Goal: Task Accomplishment & Management: Use online tool/utility

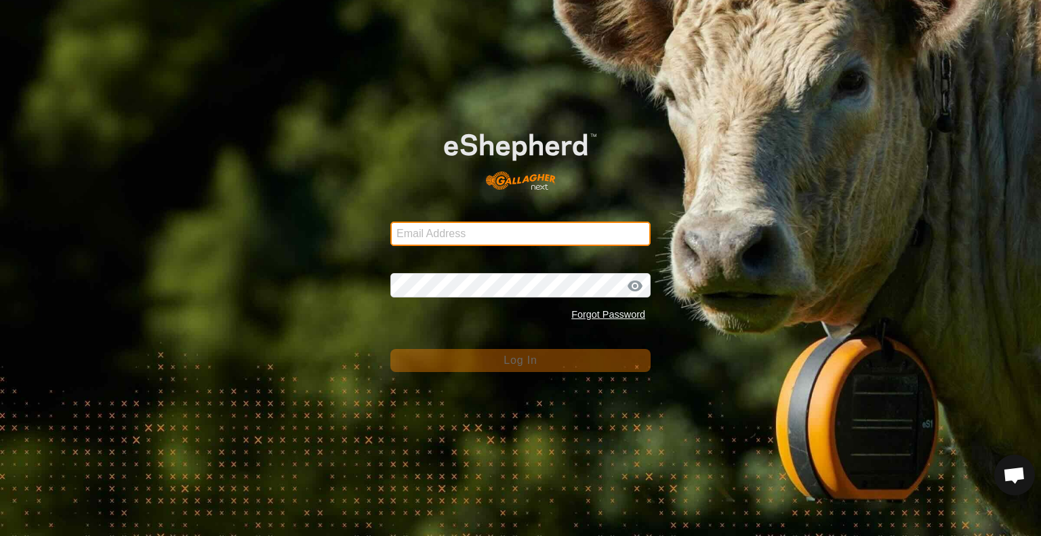
click at [441, 232] on input "Email Address" at bounding box center [521, 234] width 260 height 24
type input "[EMAIL_ADDRESS][DOMAIN_NAME]"
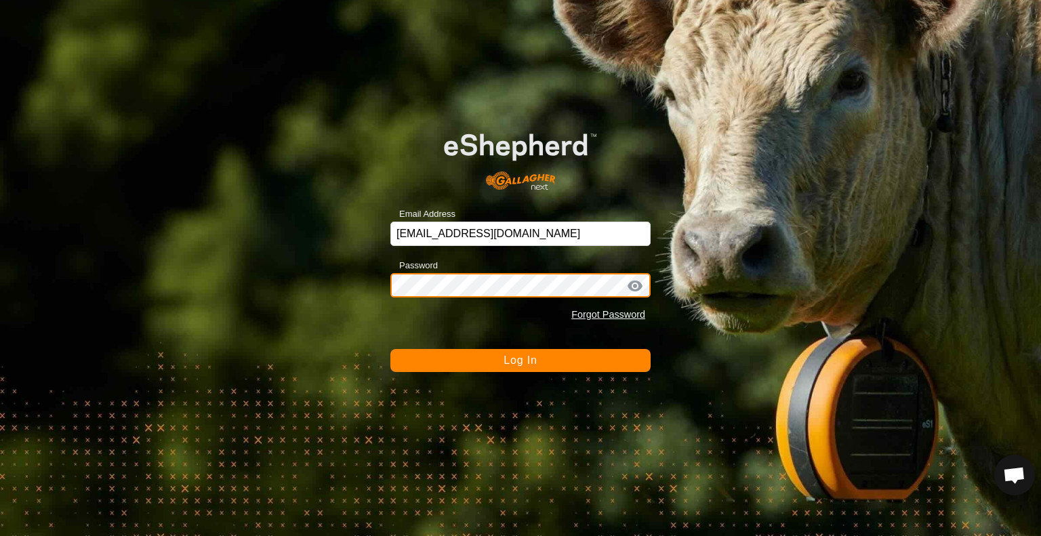
click at [391, 349] on button "Log In" at bounding box center [521, 360] width 260 height 23
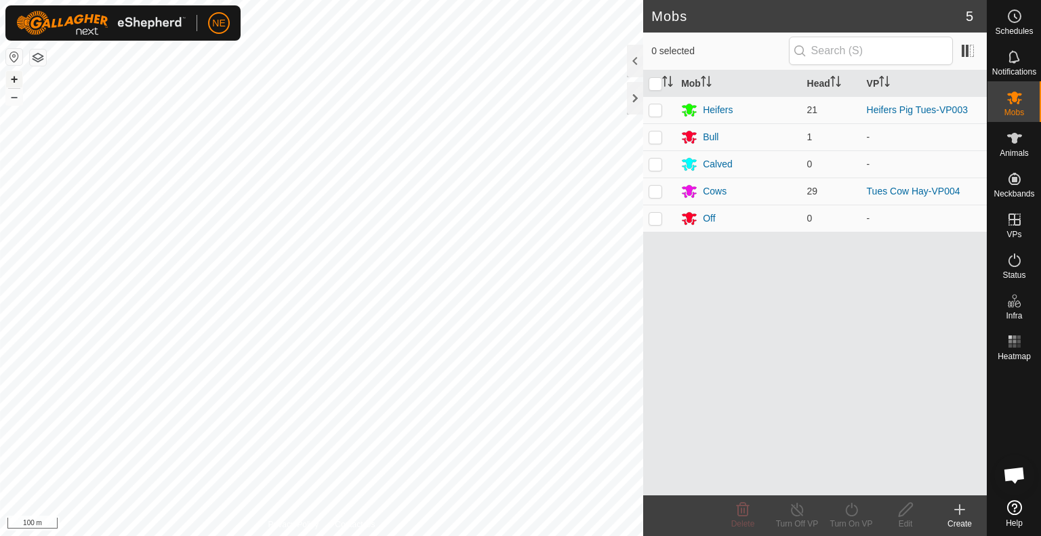
click at [10, 78] on button "+" at bounding box center [14, 79] width 16 height 16
click at [8, 78] on button "+" at bounding box center [14, 79] width 16 height 16
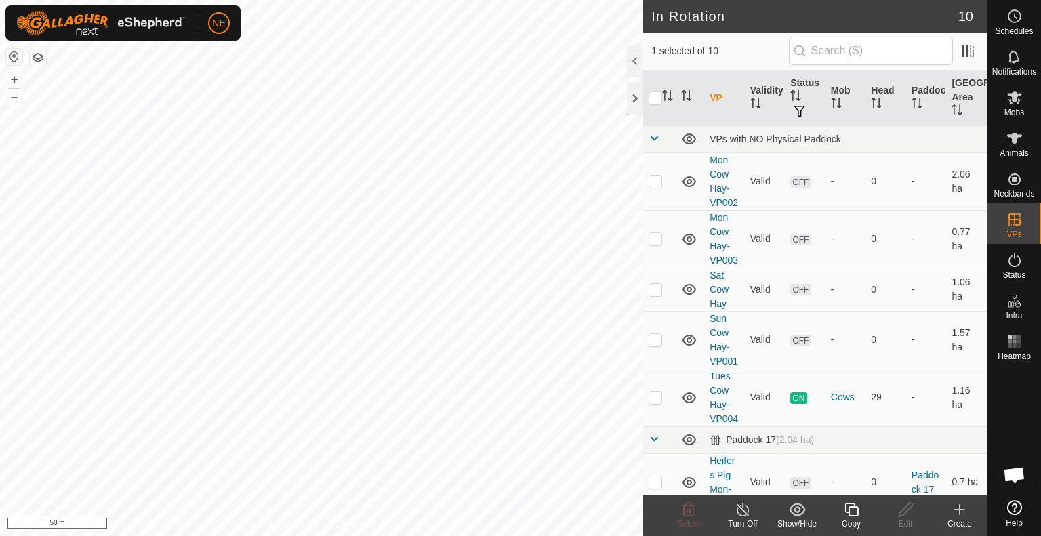
click at [852, 517] on icon at bounding box center [851, 510] width 17 height 16
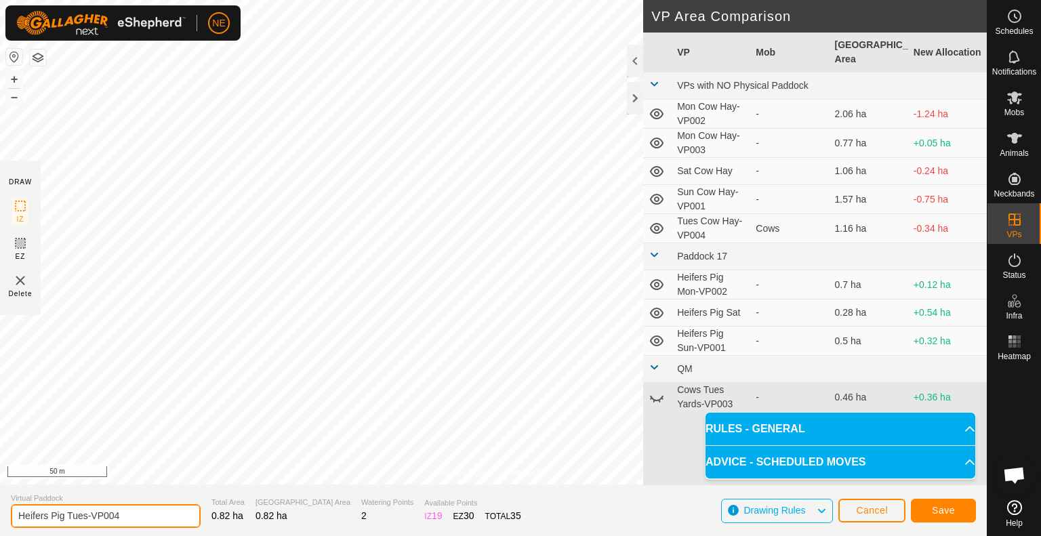
click at [87, 517] on input "Heifers Pig Tues-VP004" at bounding box center [106, 516] width 190 height 24
type input "Heifers Pig Wed-VP004"
click at [947, 511] on span "Save" at bounding box center [943, 510] width 23 height 11
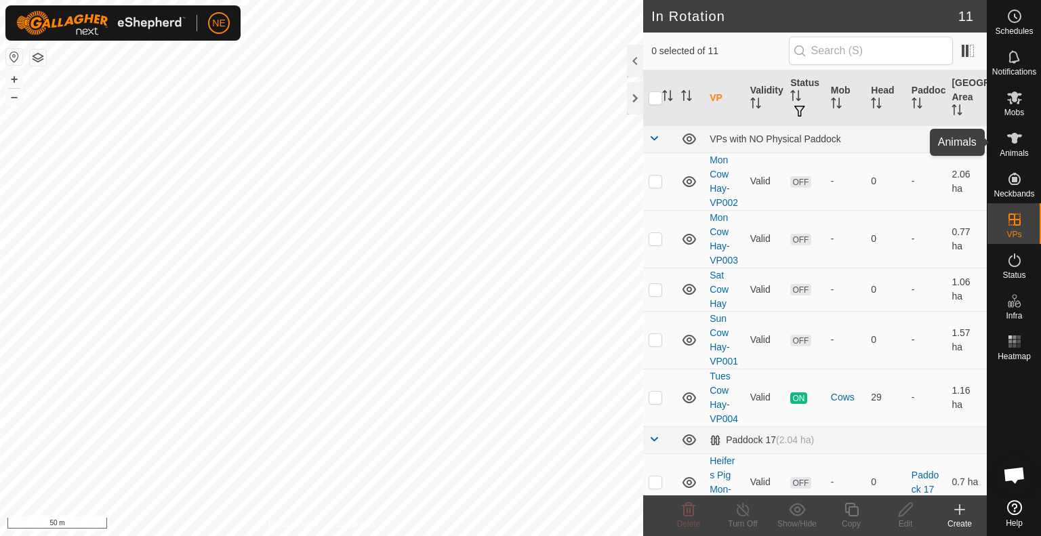
click at [1017, 142] on icon at bounding box center [1015, 138] width 15 height 11
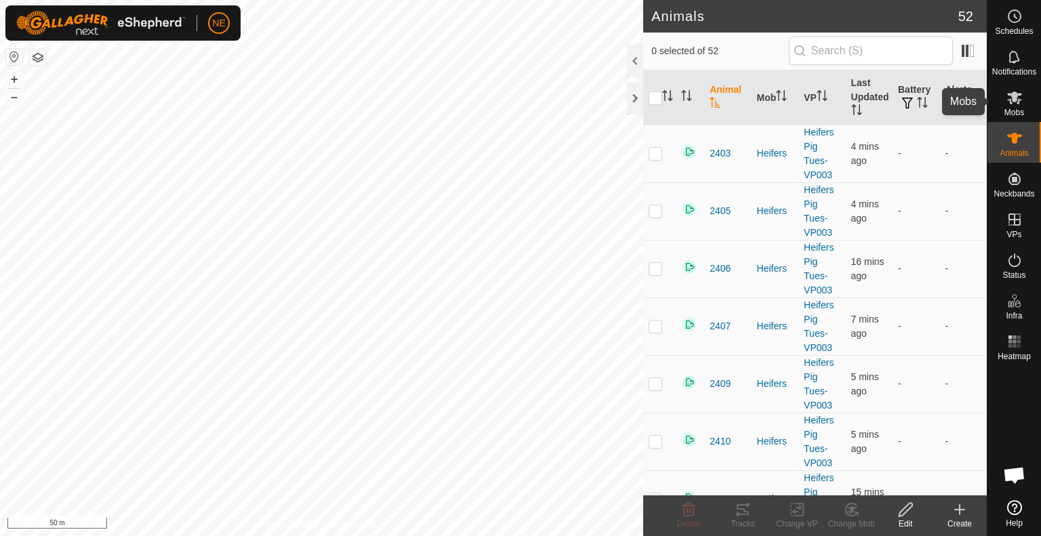
click at [1015, 105] on icon at bounding box center [1015, 97] width 16 height 16
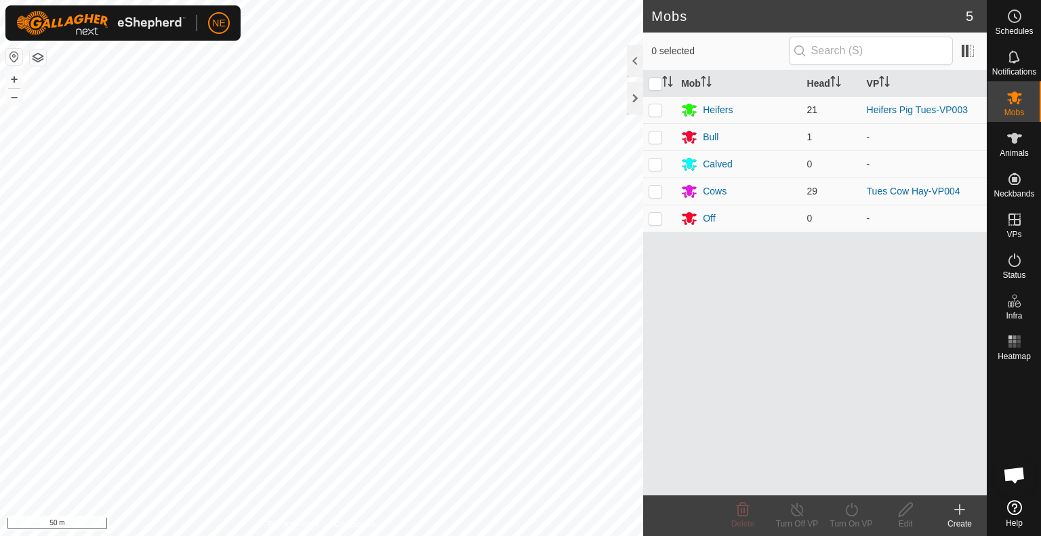
click at [654, 115] on p-checkbox at bounding box center [656, 109] width 14 height 11
checkbox input "true"
click at [856, 507] on icon at bounding box center [851, 510] width 12 height 14
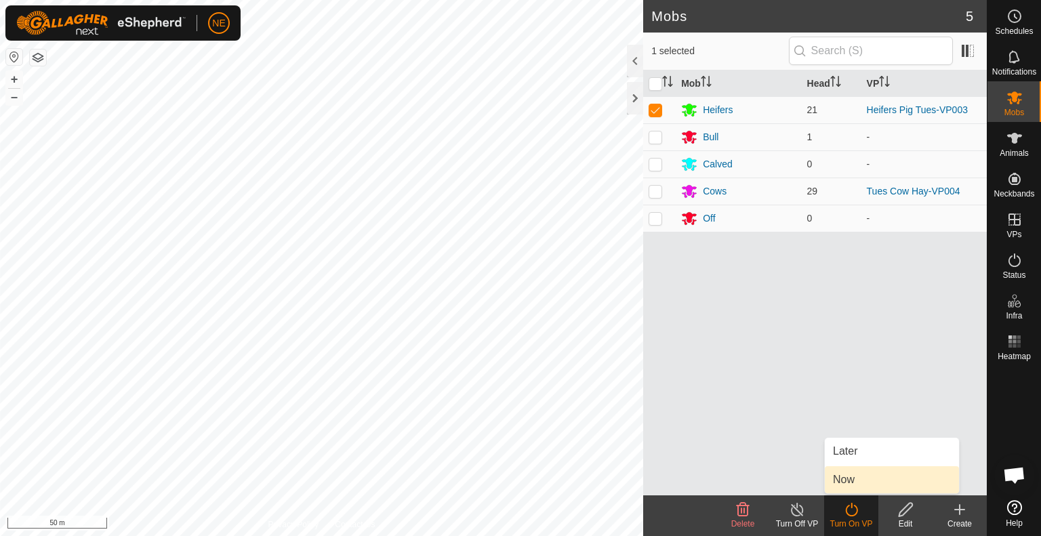
click at [850, 477] on link "Now" at bounding box center [892, 479] width 134 height 27
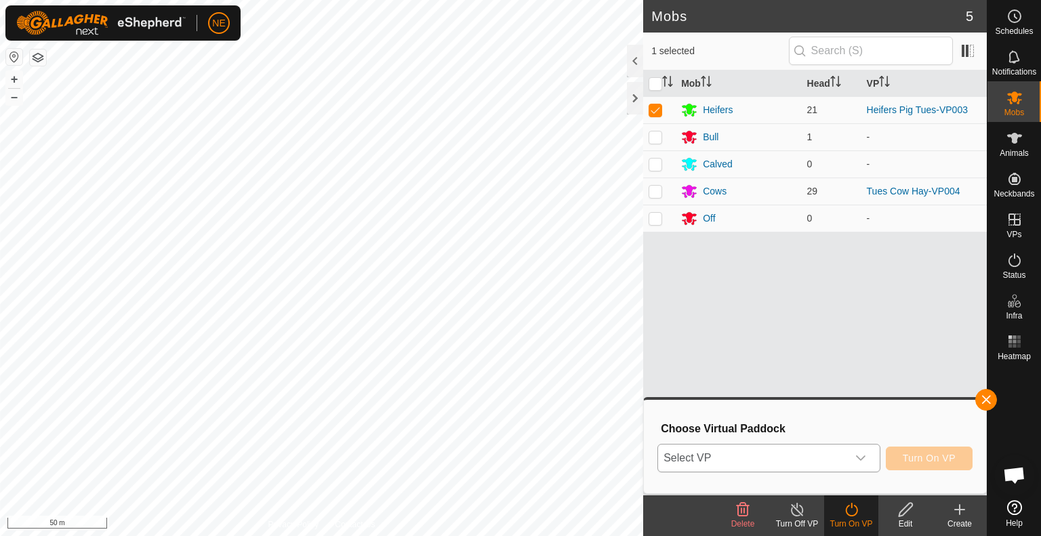
click at [859, 460] on icon "dropdown trigger" at bounding box center [861, 458] width 11 height 11
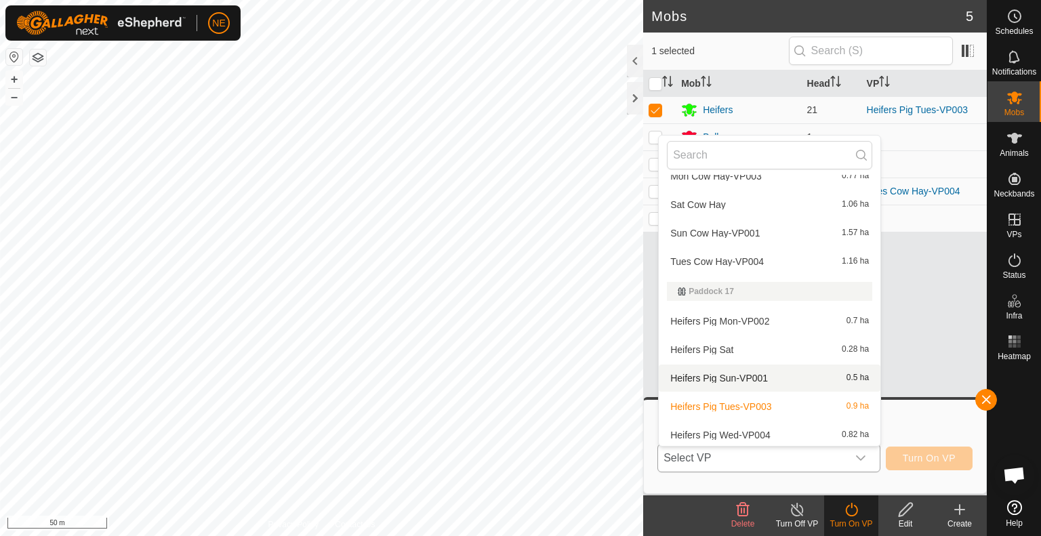
scroll to position [99, 0]
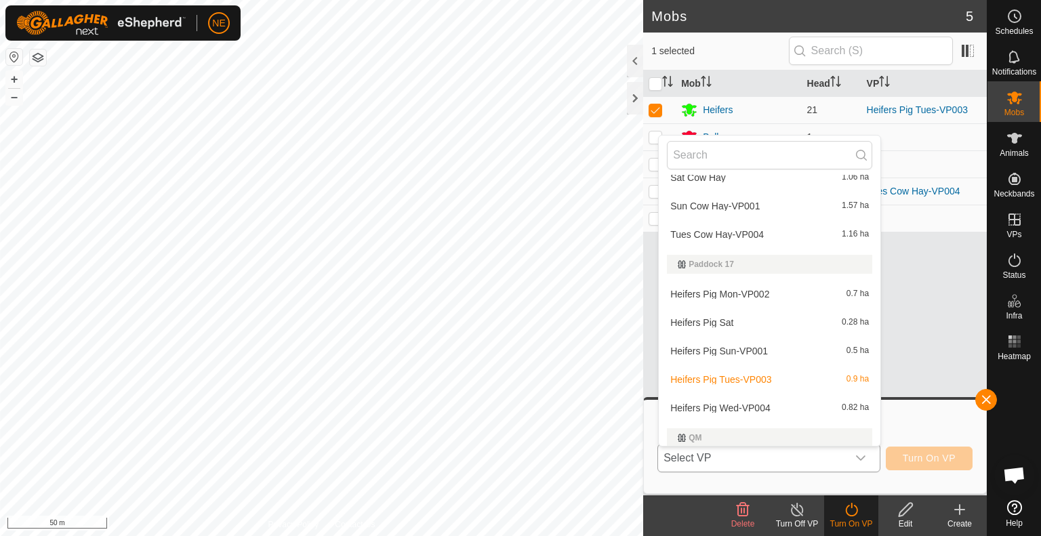
click at [778, 412] on li "Heifers Pig Wed-VP004 0.82 ha" at bounding box center [770, 408] width 222 height 27
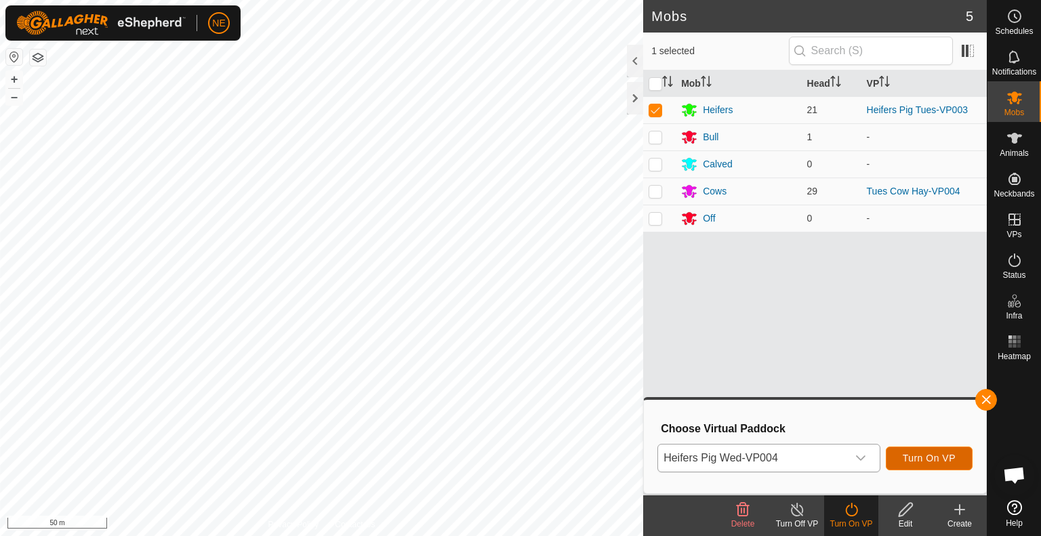
click at [928, 460] on span "Turn On VP" at bounding box center [929, 458] width 53 height 11
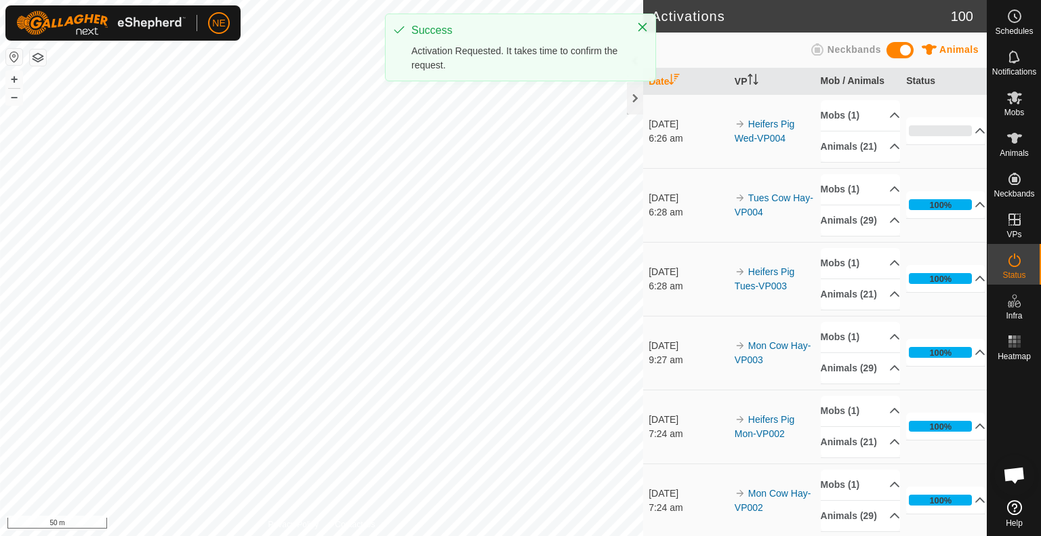
click at [532, 479] on div "Activations 100 Animals Neckbands Date VP Mob / Animals Status [DATE] 6:26 am H…" at bounding box center [493, 268] width 987 height 536
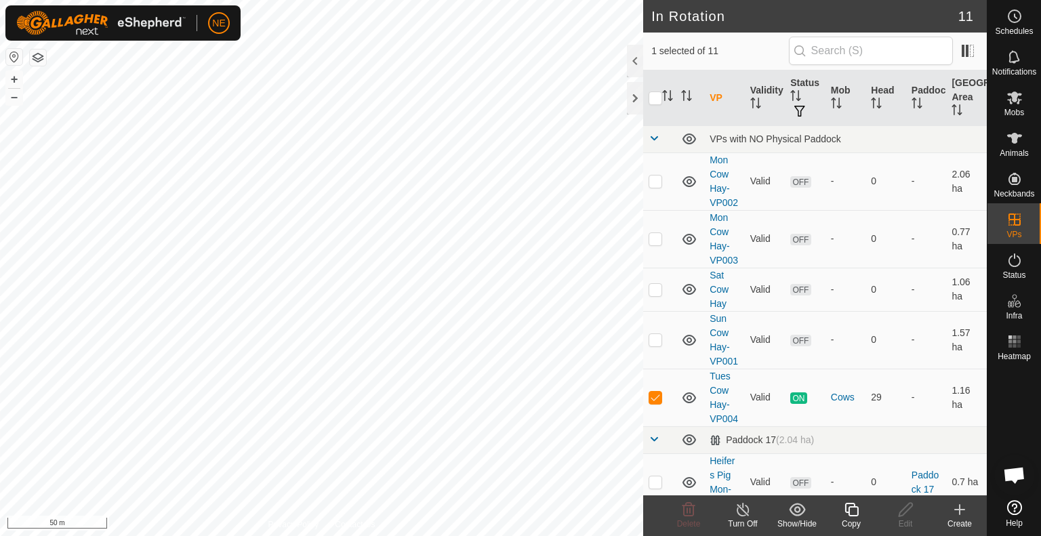
click at [856, 514] on icon at bounding box center [851, 510] width 17 height 16
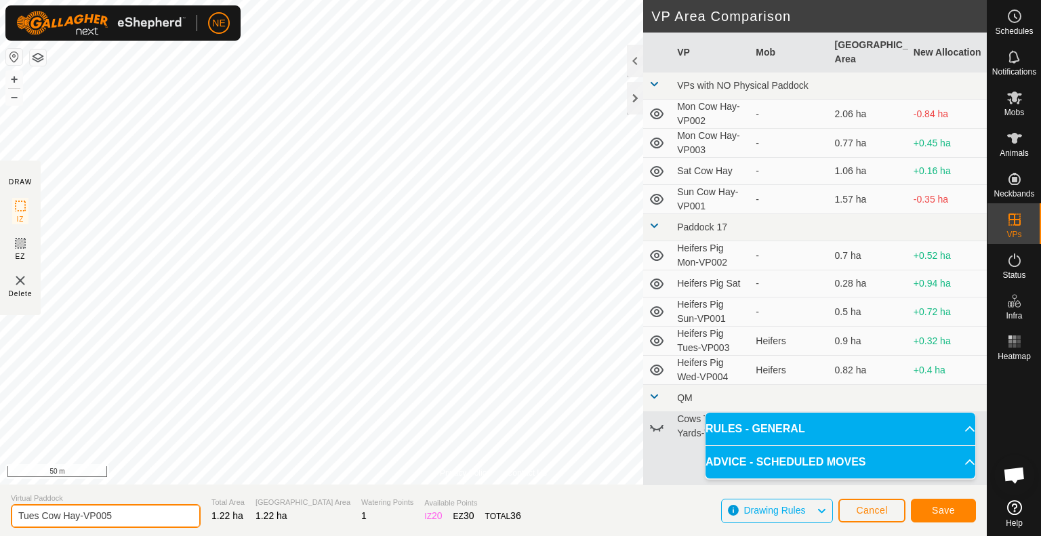
click at [39, 518] on input "Tues Cow Hay-VP005" at bounding box center [106, 516] width 190 height 24
type input "Wed Cow Hay-VP005"
click at [951, 514] on span "Save" at bounding box center [943, 510] width 23 height 11
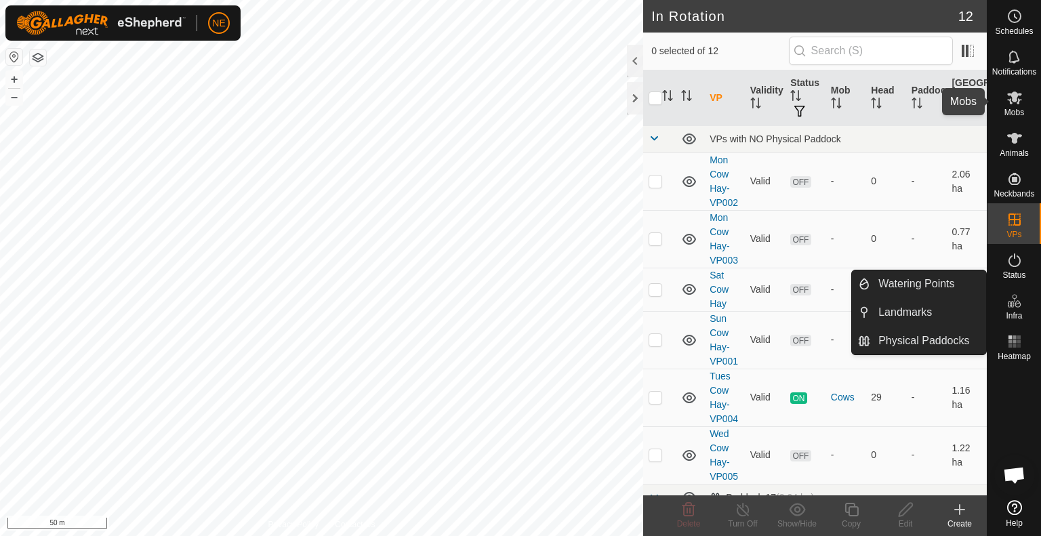
click at [1010, 106] on es-mob-svg-icon at bounding box center [1015, 98] width 24 height 22
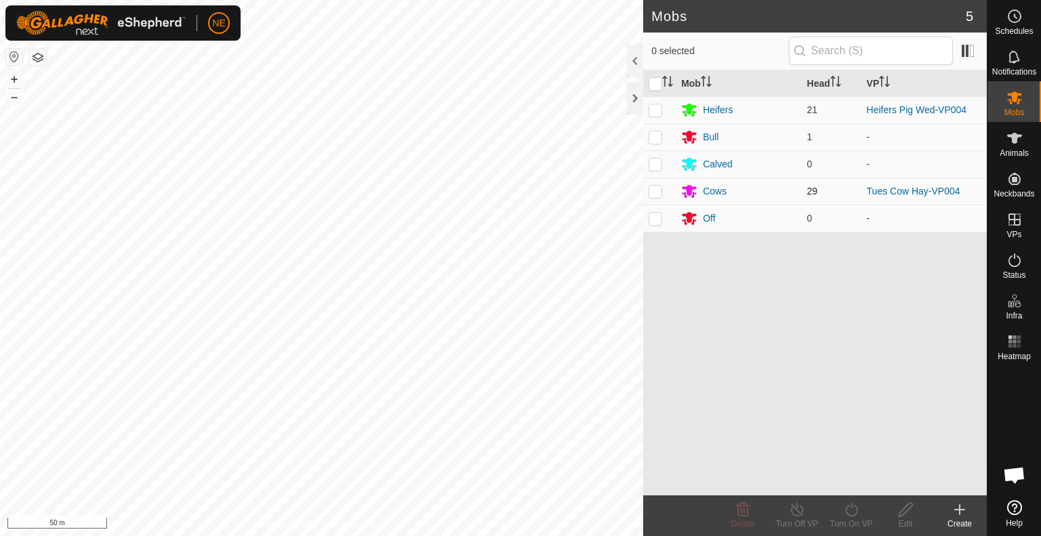
click at [654, 187] on p-checkbox at bounding box center [656, 191] width 14 height 11
checkbox input "true"
click at [855, 525] on div "Turn On VP" at bounding box center [851, 524] width 54 height 12
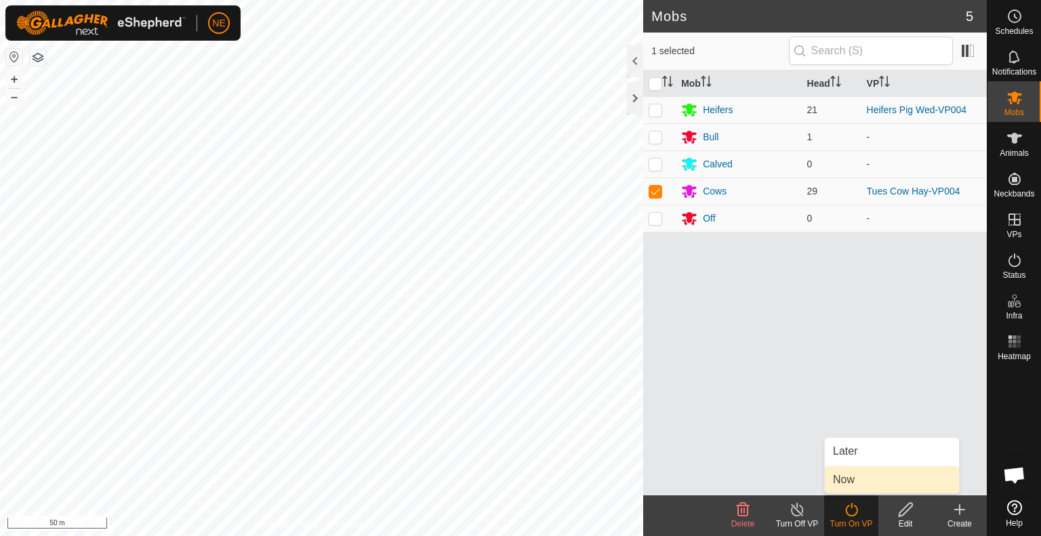
click at [859, 478] on link "Now" at bounding box center [892, 479] width 134 height 27
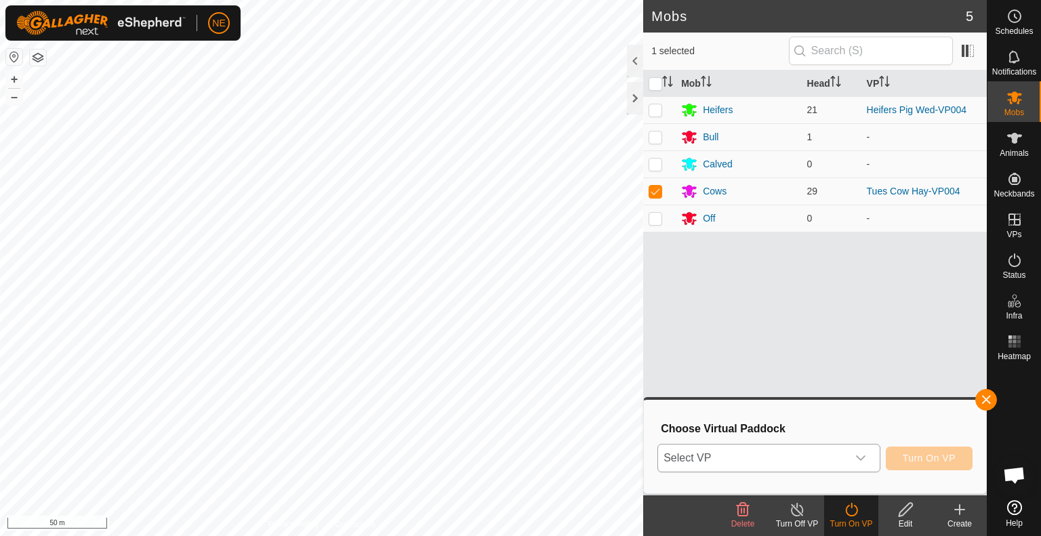
click at [868, 456] on div "dropdown trigger" at bounding box center [861, 458] width 27 height 27
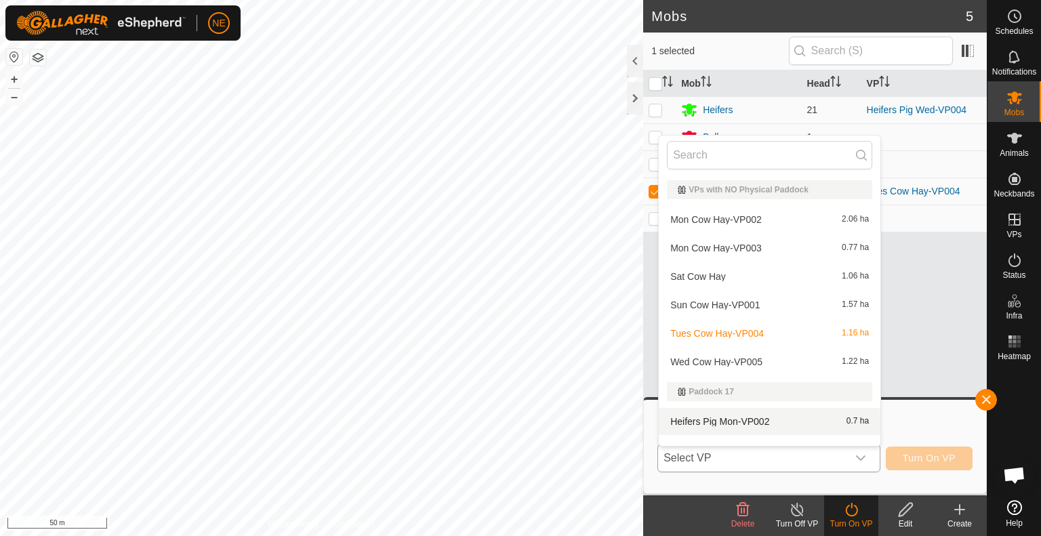
scroll to position [18, 0]
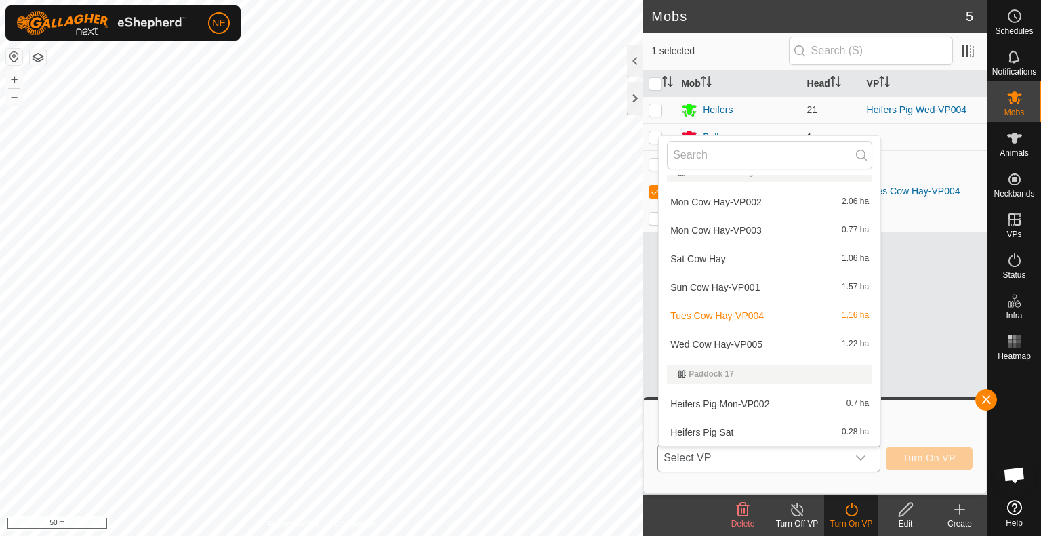
click at [753, 338] on li "Wed Cow Hay-VP005 1.22 ha" at bounding box center [770, 344] width 222 height 27
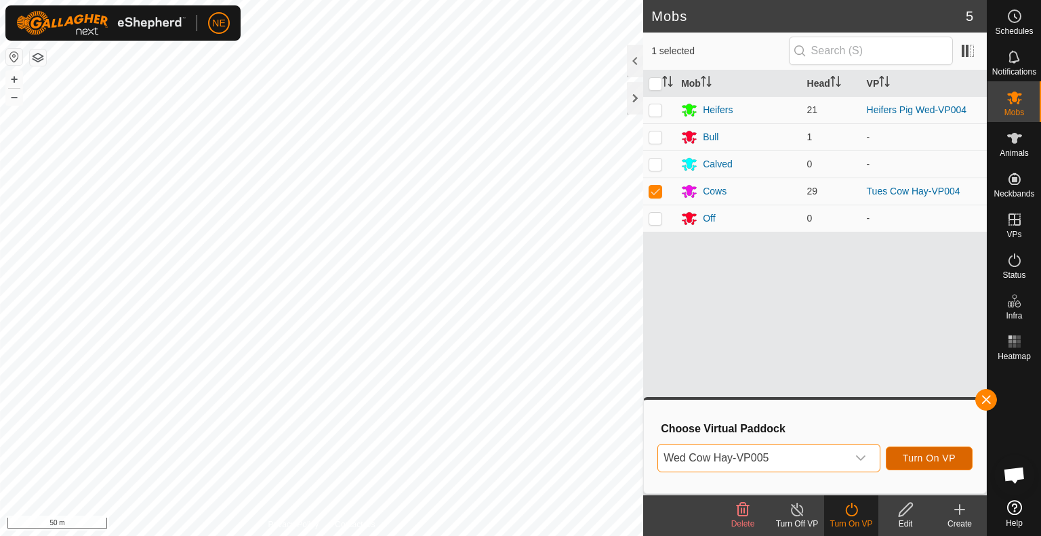
click at [930, 460] on span "Turn On VP" at bounding box center [929, 458] width 53 height 11
